Goal: Communication & Community: Participate in discussion

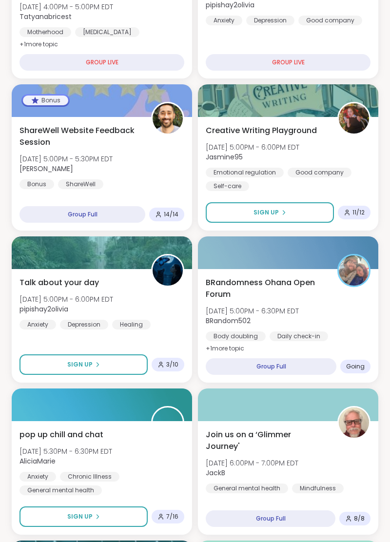
scroll to position [546, 0]
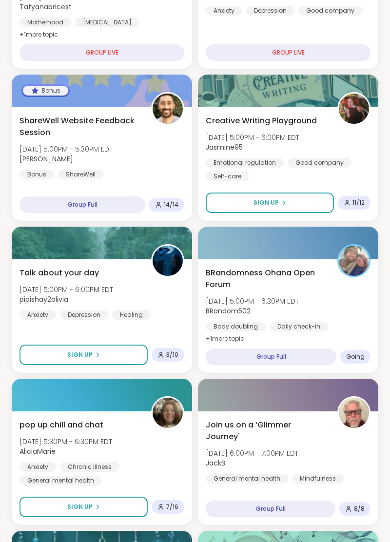
click at [338, 306] on div "BRandomness Ohana Open Forum Wed, Oct 15 | 5:00PM - 6:30PM EDT BRandom502 Body …" at bounding box center [288, 306] width 165 height 78
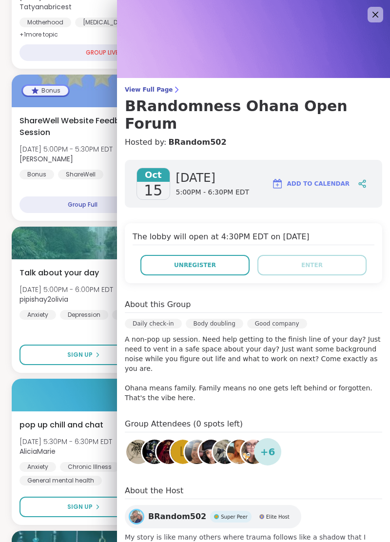
click at [60, 228] on div at bounding box center [102, 243] width 180 height 33
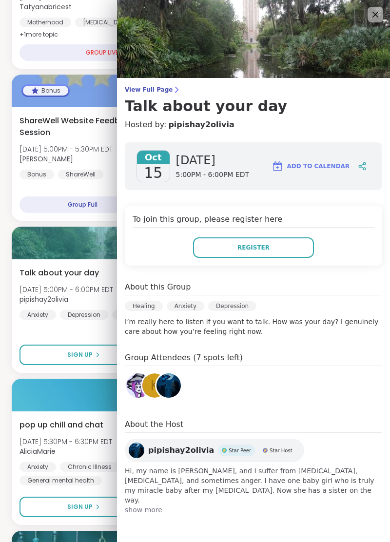
click at [86, 233] on div at bounding box center [102, 243] width 180 height 33
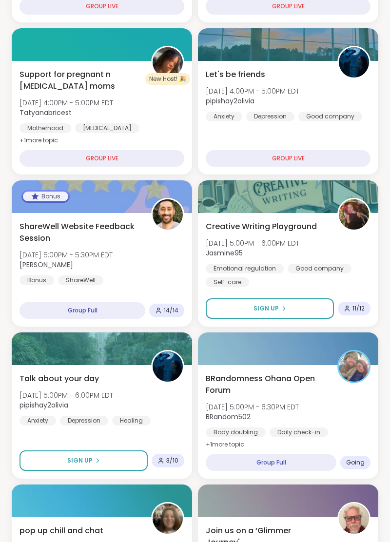
scroll to position [441, 0]
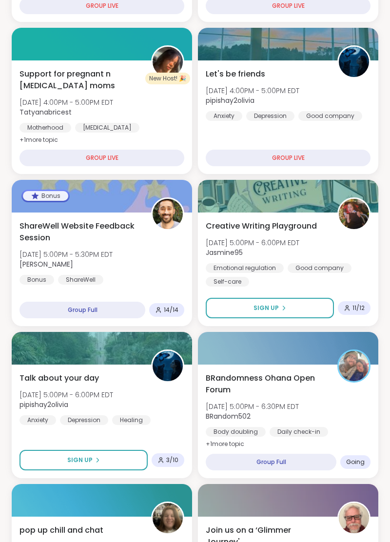
click at [357, 402] on div "BRandomness Ohana Open Forum Wed, Oct 15 | 5:00PM - 6:30PM EDT BRandom502 Body …" at bounding box center [288, 412] width 165 height 78
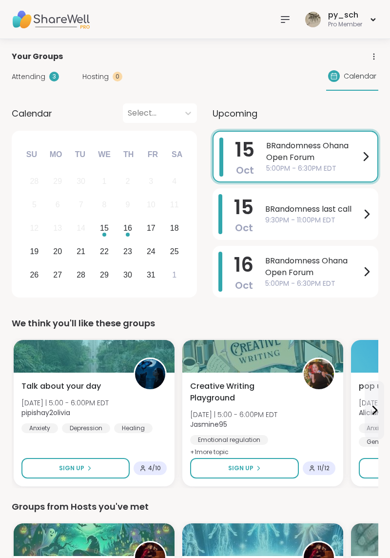
click at [361, 75] on span "Calendar" at bounding box center [360, 76] width 33 height 10
click at [355, 80] on span "Calendar" at bounding box center [360, 76] width 33 height 10
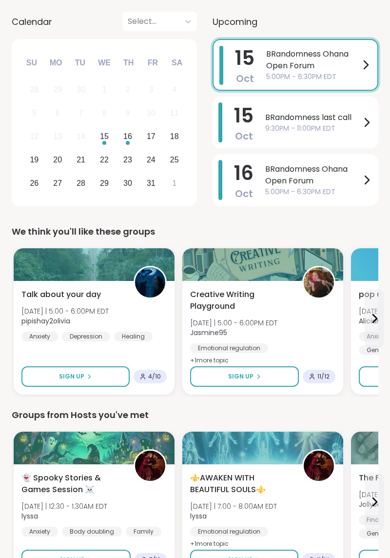
scroll to position [91, 0]
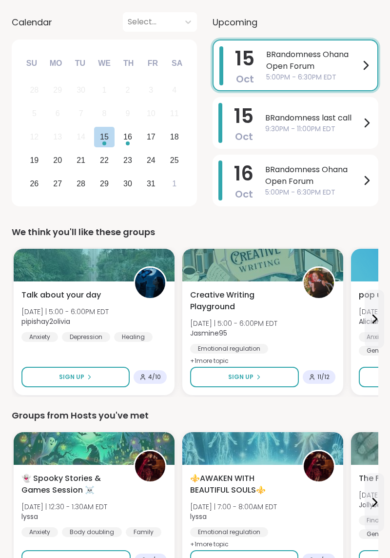
click at [128, 135] on div "16" at bounding box center [127, 136] width 9 height 13
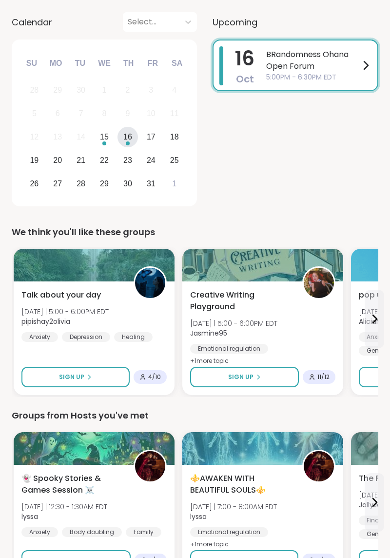
click at [303, 55] on span "BRandomness Ohana Open Forum" at bounding box center [313, 60] width 94 height 23
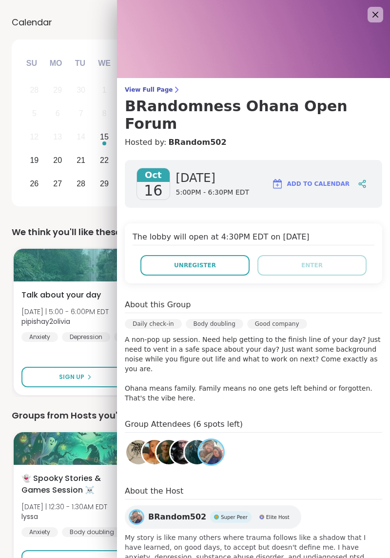
click at [194, 137] on link "BRandom502" at bounding box center [197, 143] width 58 height 12
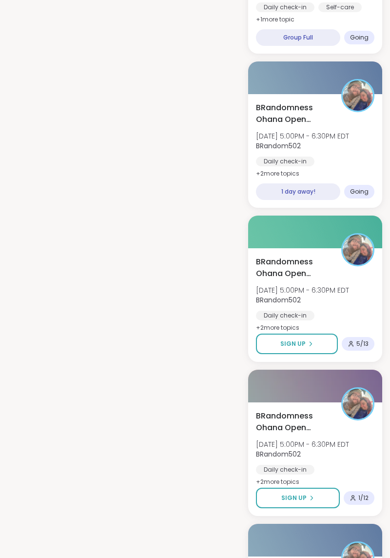
scroll to position [1181, 0]
click at [310, 344] on icon at bounding box center [311, 344] width 2 height 4
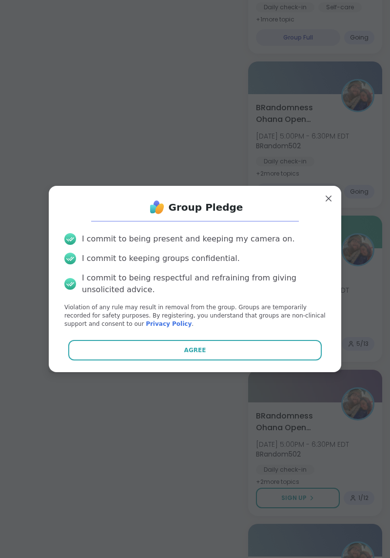
click at [289, 345] on button "Agree" at bounding box center [195, 350] width 254 height 20
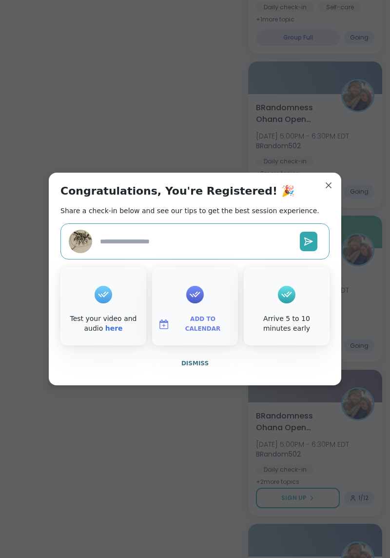
type textarea "*"
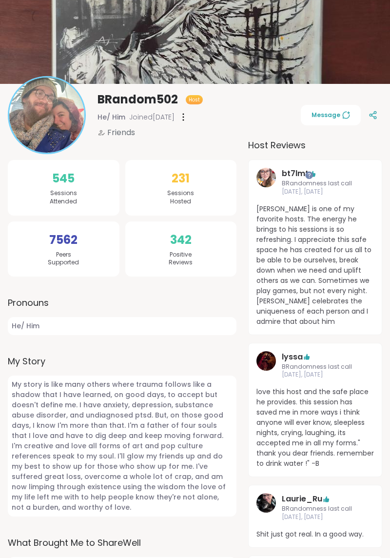
scroll to position [0, 0]
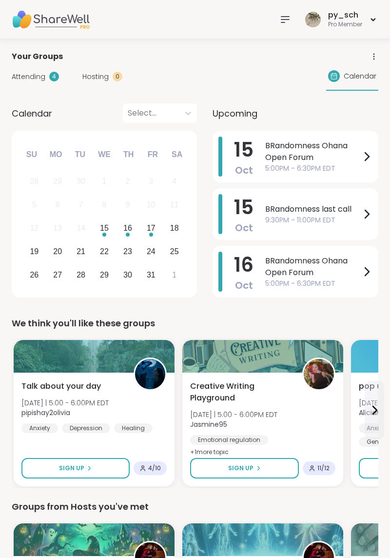
click at [242, 108] on span "Upcoming" at bounding box center [235, 113] width 45 height 13
click at [242, 113] on span "Upcoming" at bounding box center [235, 113] width 45 height 13
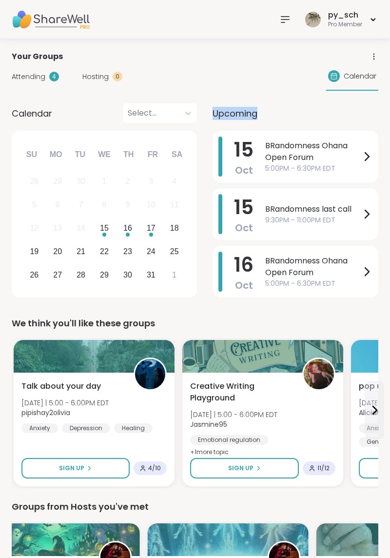
click at [286, 17] on icon at bounding box center [285, 20] width 12 height 12
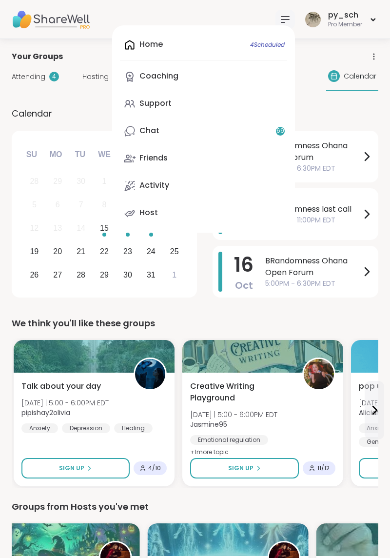
click at [173, 104] on link "Support" at bounding box center [203, 103] width 167 height 23
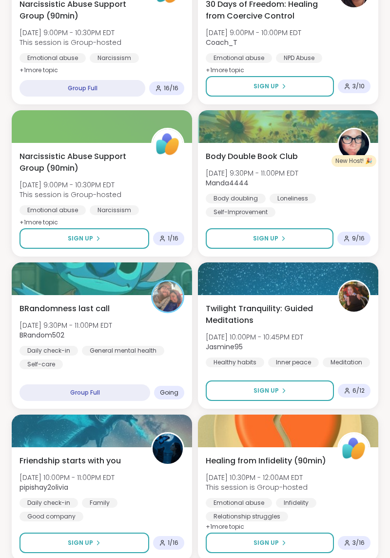
scroll to position [2353, 0]
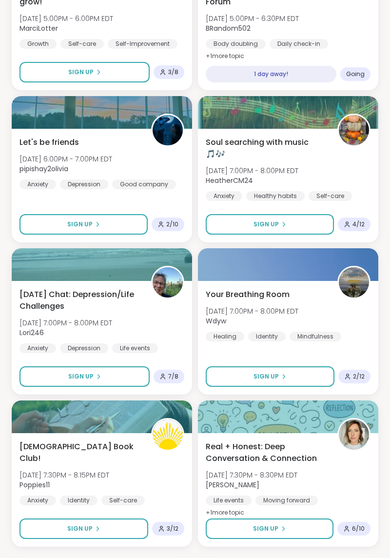
scroll to position [5092, 0]
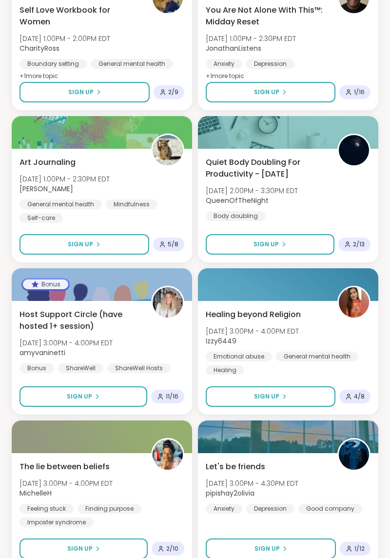
scroll to position [7831, 0]
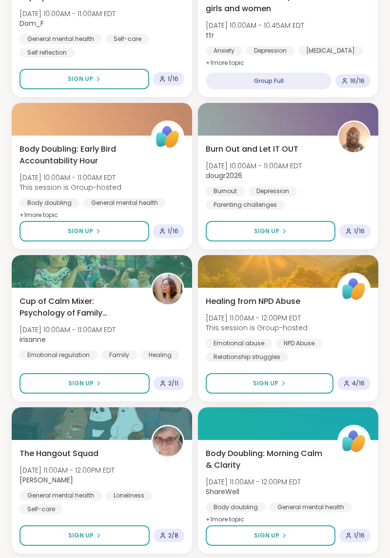
scroll to position [10569, 0]
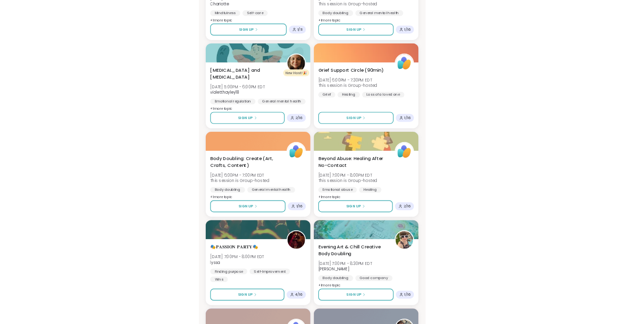
scroll to position [12414, 0]
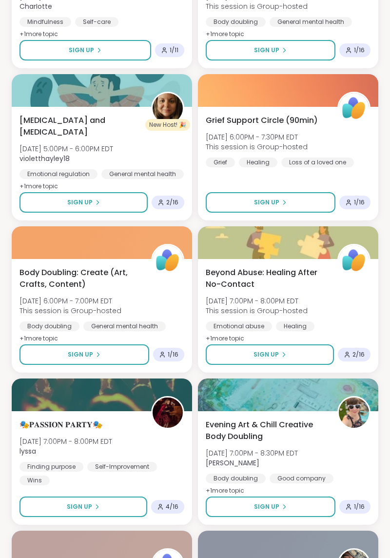
click at [260, 411] on div "Evening Art & Chill Creative Body Doubling Sat, Oct 18 | 7:00PM - 8:30PM EDT Ad…" at bounding box center [288, 468] width 180 height 114
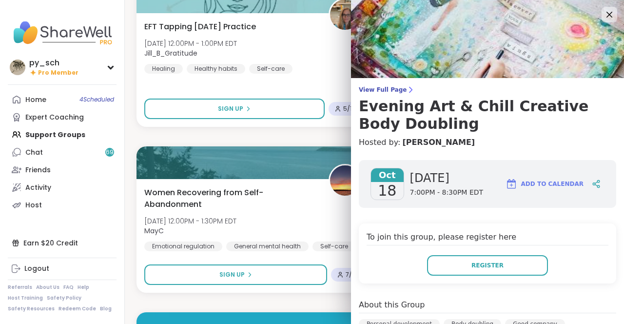
scroll to position [11443, 0]
